Goal: Task Accomplishment & Management: Manage account settings

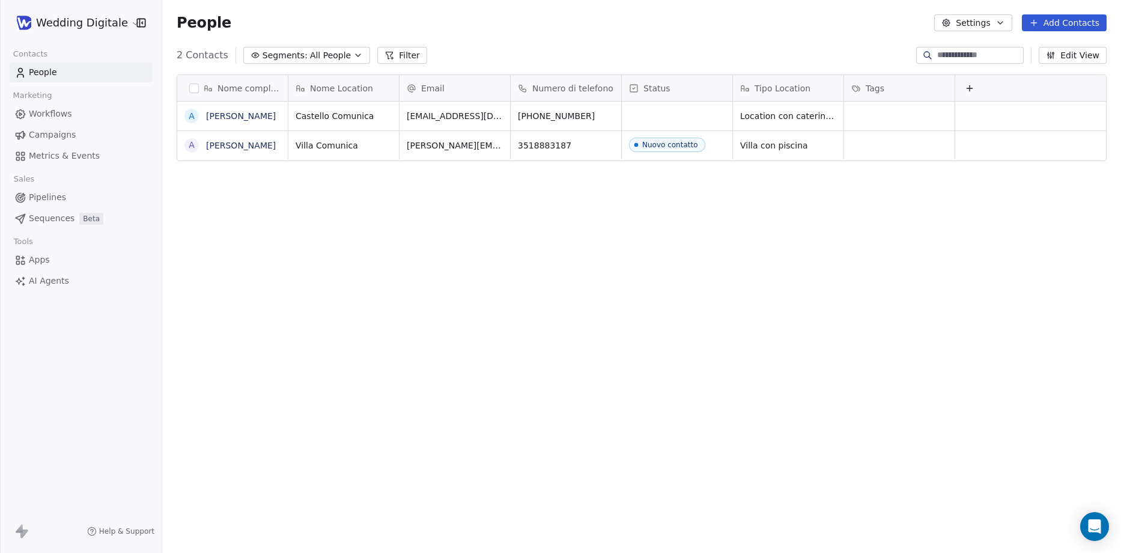
scroll to position [477, 950]
click at [0, 0] on button "grid" at bounding box center [0, 0] width 0 height 0
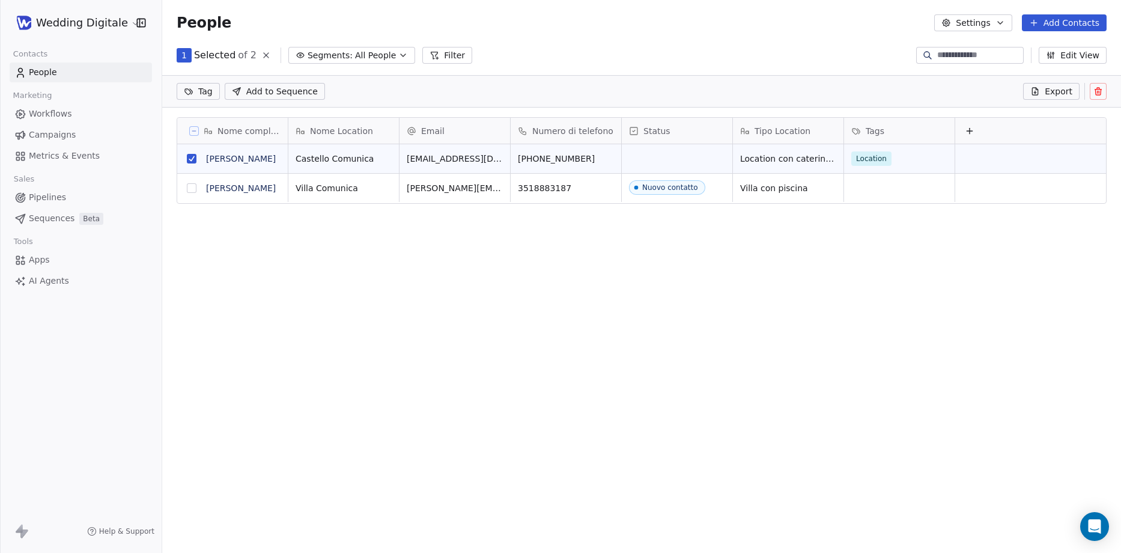
scroll to position [435, 950]
click at [1099, 92] on icon at bounding box center [1099, 92] width 0 height 2
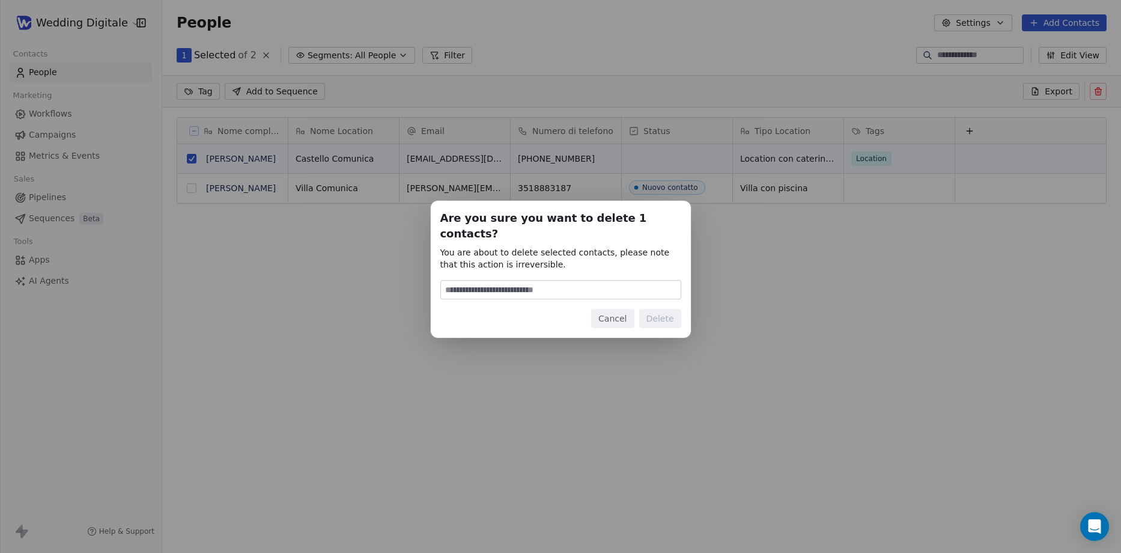
click at [554, 272] on div "Are you sure you want to delete 1 contacts? You are about to delete selected co…" at bounding box center [560, 269] width 241 height 118
click at [541, 287] on input at bounding box center [561, 290] width 240 height 18
type input "******"
click at [662, 314] on button "Delete" at bounding box center [660, 318] width 42 height 19
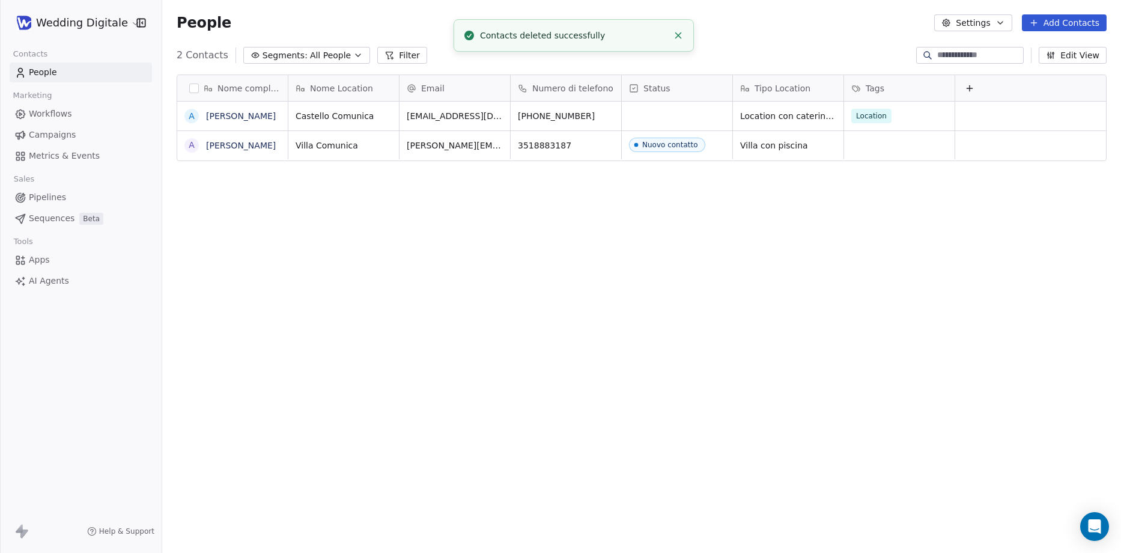
scroll to position [477, 950]
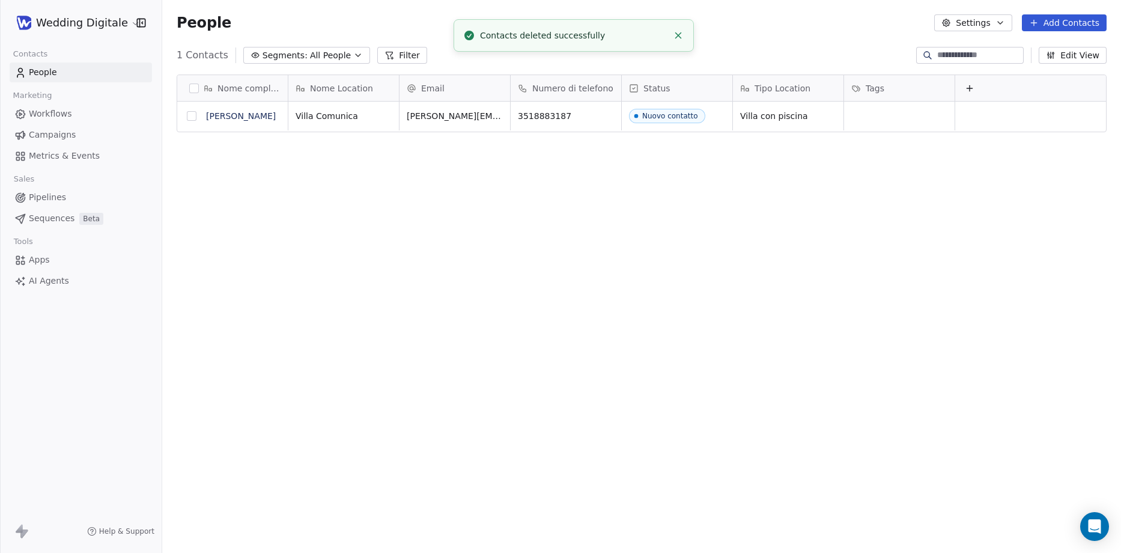
click at [194, 118] on button "grid" at bounding box center [192, 116] width 10 height 10
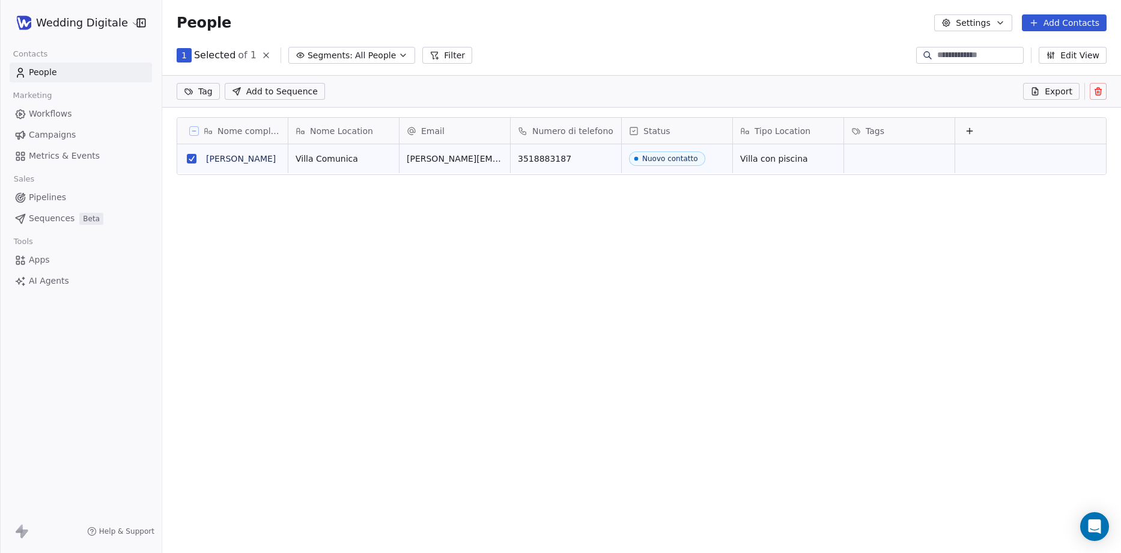
click at [1098, 96] on button at bounding box center [1098, 91] width 17 height 17
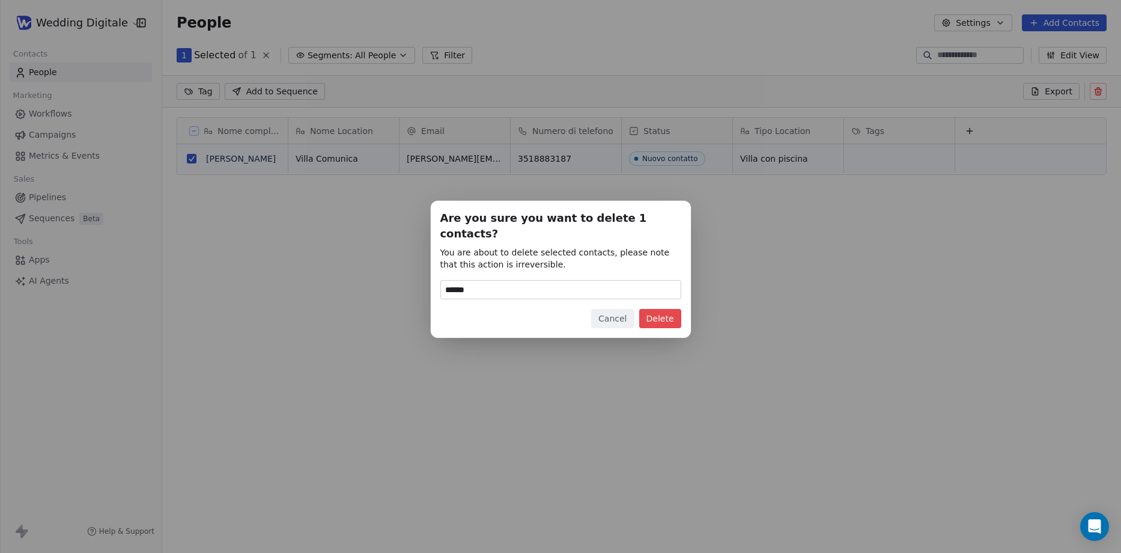
click at [672, 314] on button "Delete" at bounding box center [660, 318] width 42 height 19
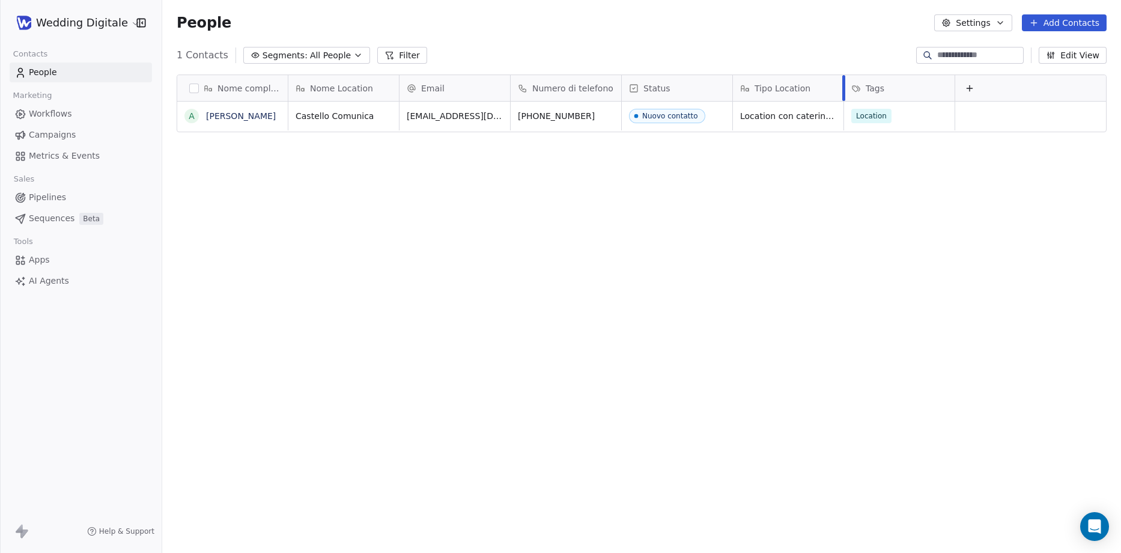
click at [842, 87] on div at bounding box center [843, 88] width 3 height 26
drag, startPoint x: 843, startPoint y: 92, endPoint x: 868, endPoint y: 87, distance: 25.7
click at [868, 87] on div at bounding box center [869, 88] width 3 height 26
drag, startPoint x: 509, startPoint y: 86, endPoint x: 526, endPoint y: 86, distance: 16.8
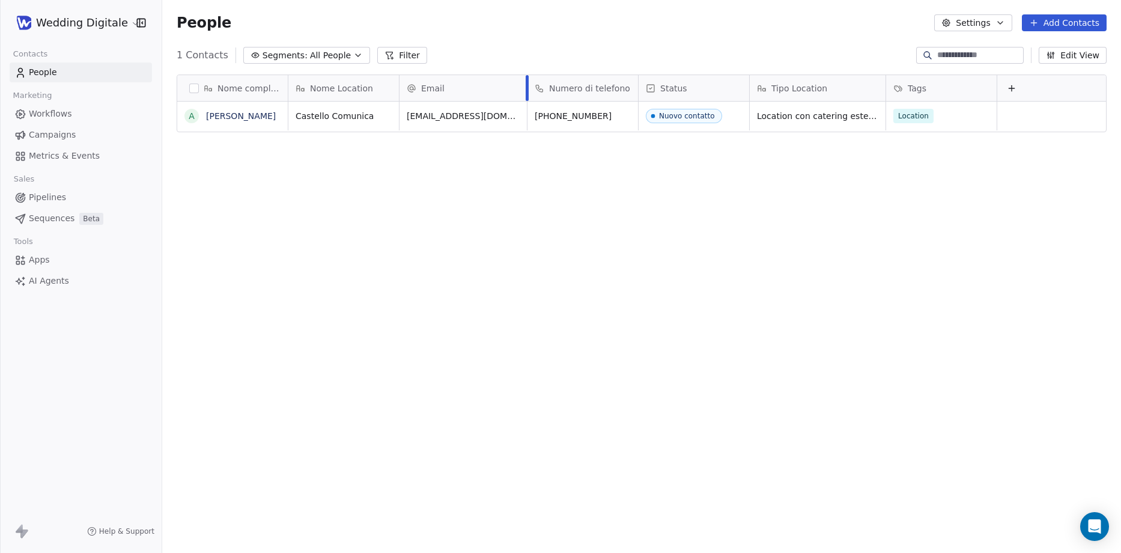
click at [526, 86] on div at bounding box center [527, 88] width 3 height 26
click at [997, 87] on div at bounding box center [997, 88] width 3 height 26
drag, startPoint x: 997, startPoint y: 87, endPoint x: 945, endPoint y: 84, distance: 53.0
click at [945, 84] on div at bounding box center [946, 88] width 3 height 26
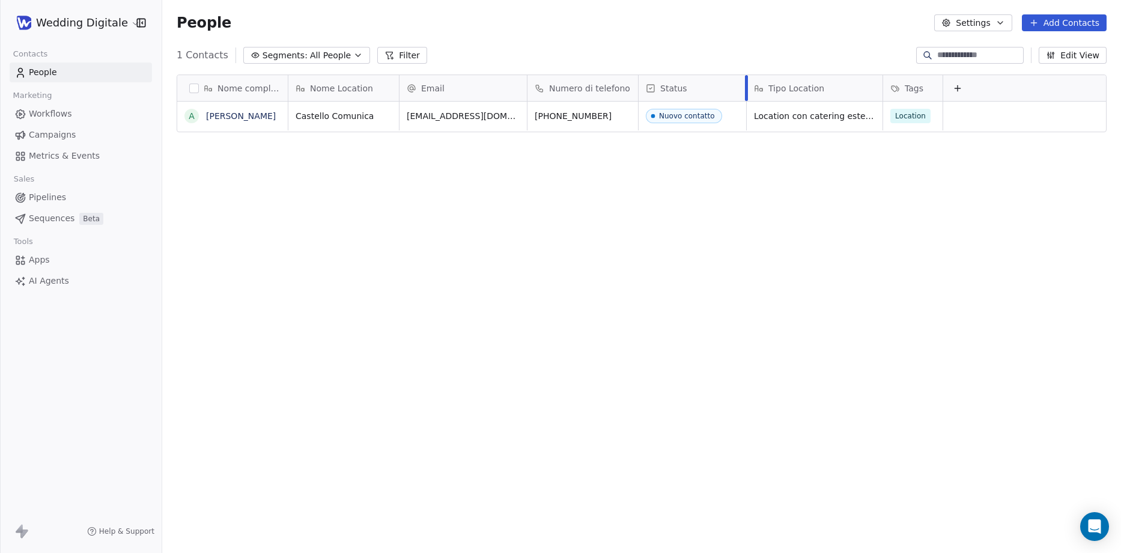
drag, startPoint x: 749, startPoint y: 82, endPoint x: 692, endPoint y: 92, distance: 57.9
click at [745, 83] on div at bounding box center [746, 88] width 3 height 26
click at [633, 88] on div at bounding box center [634, 88] width 3 height 26
click at [635, 87] on div at bounding box center [635, 88] width 3 height 26
